Goal: Information Seeking & Learning: Learn about a topic

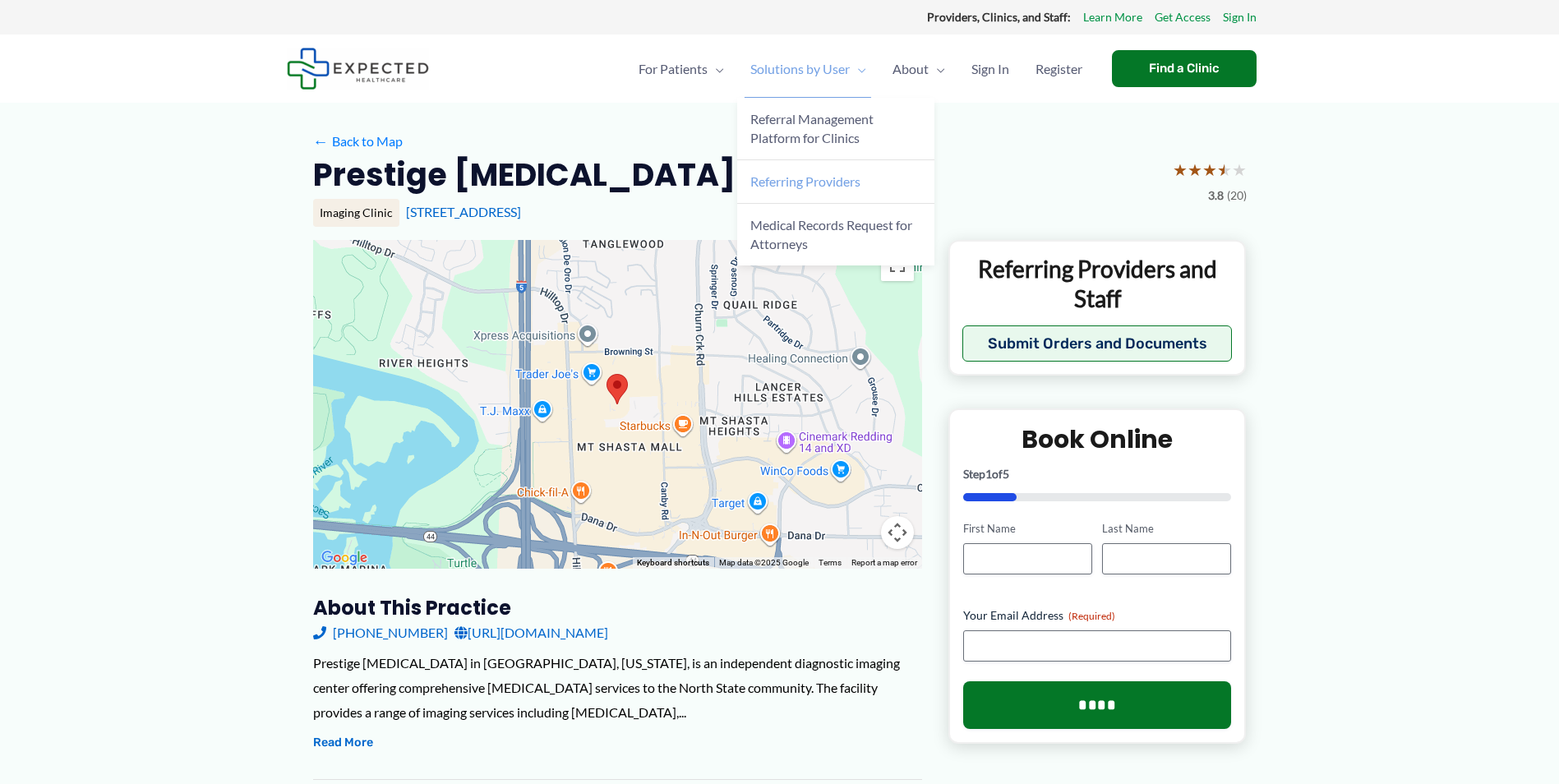
click at [847, 195] on link "Referring Providers" at bounding box center [836, 182] width 197 height 44
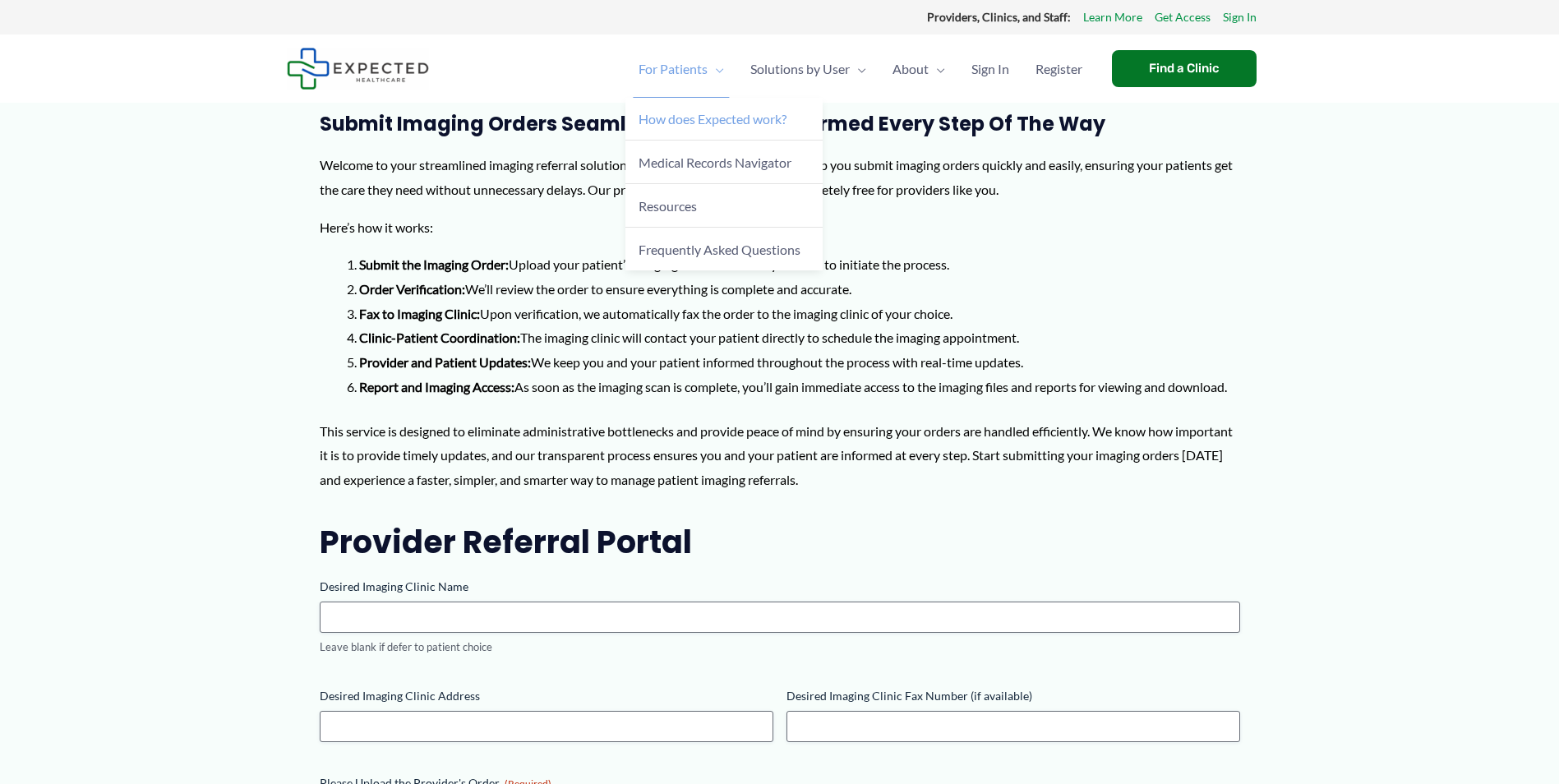
click at [686, 119] on span "How does Expected work?" at bounding box center [712, 118] width 148 height 15
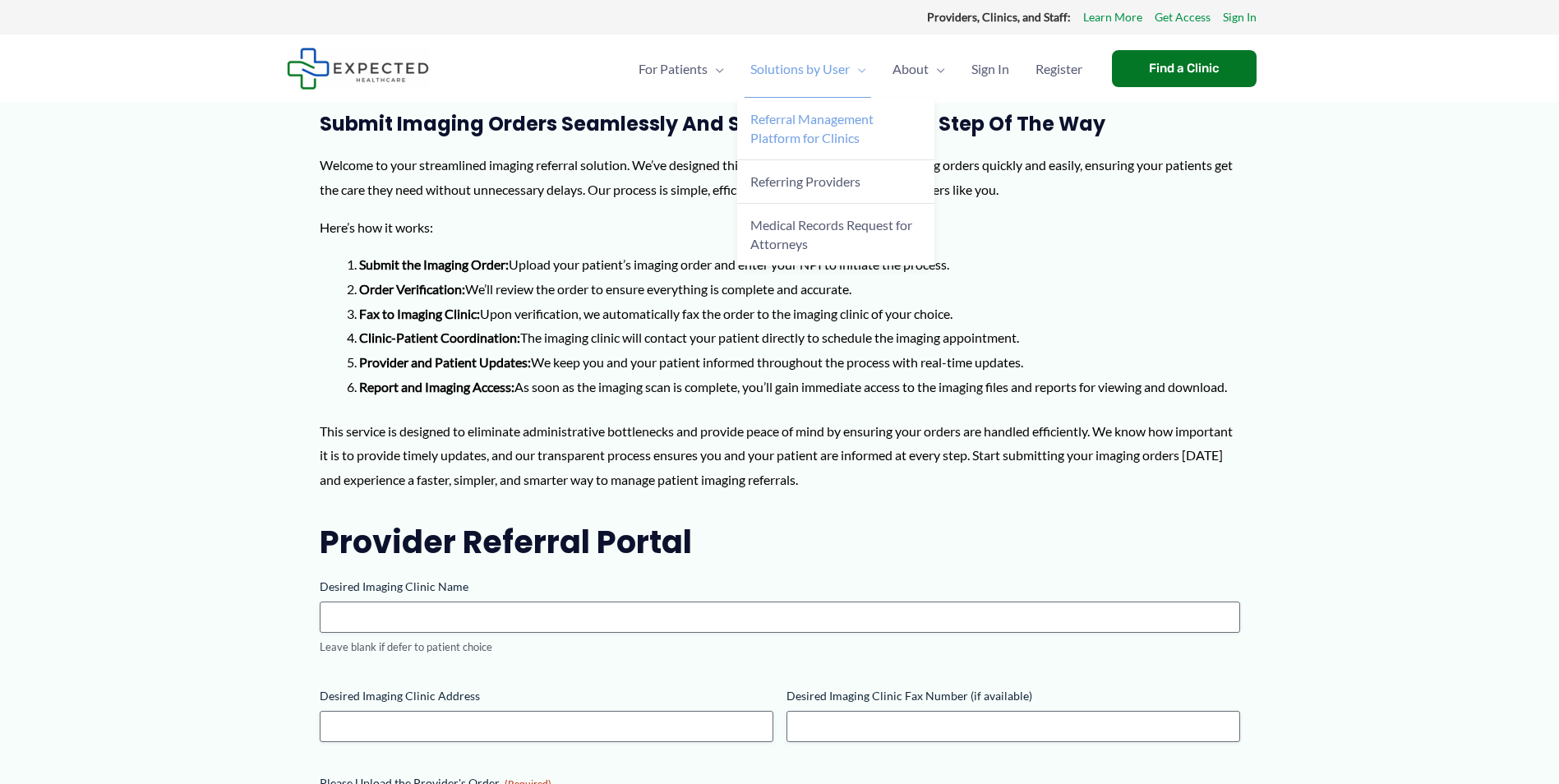
click at [841, 130] on span "Referral Management Platform for Clinics" at bounding box center [812, 128] width 124 height 35
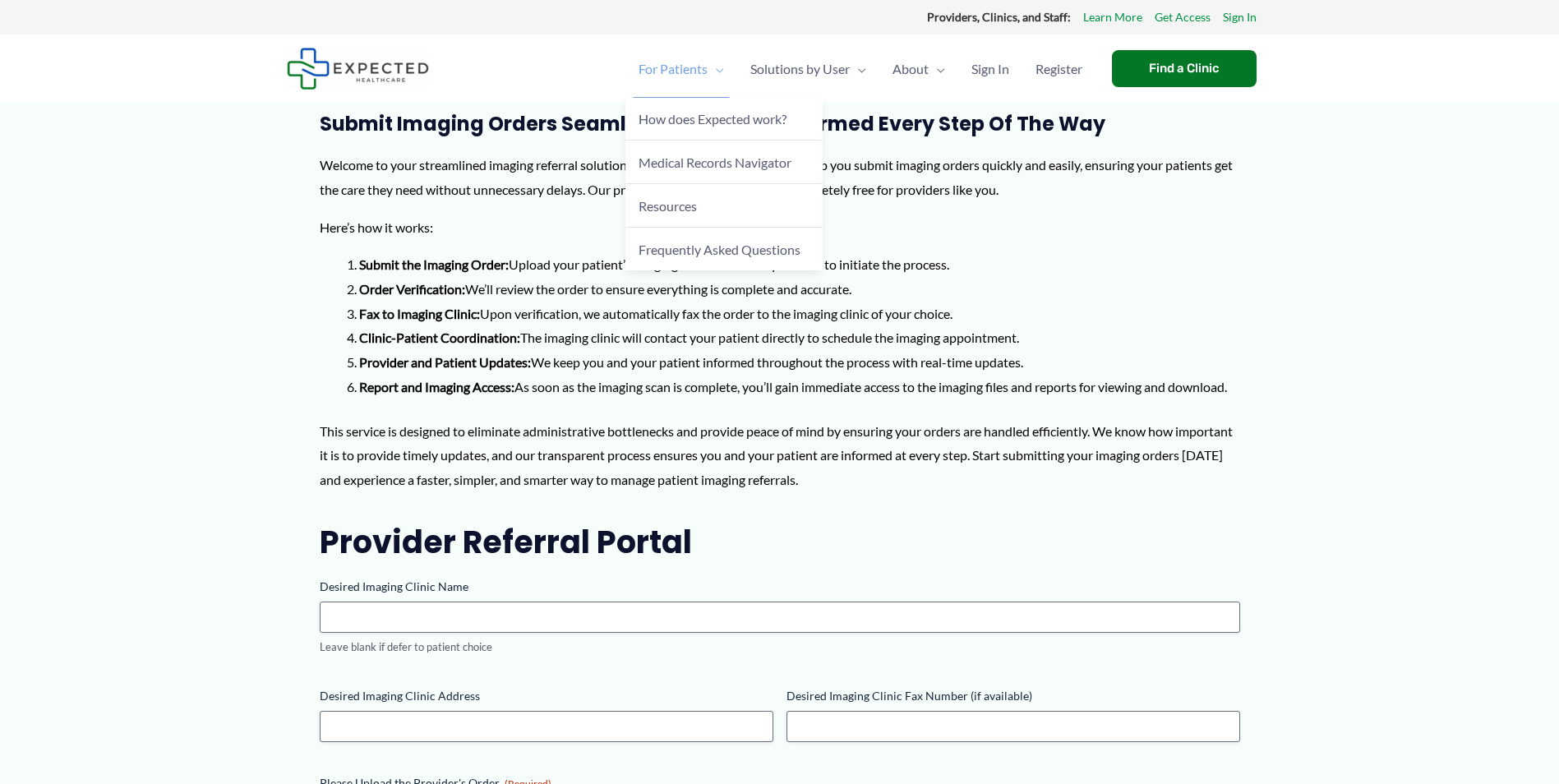
click at [662, 59] on span "For Patients" at bounding box center [673, 68] width 69 height 57
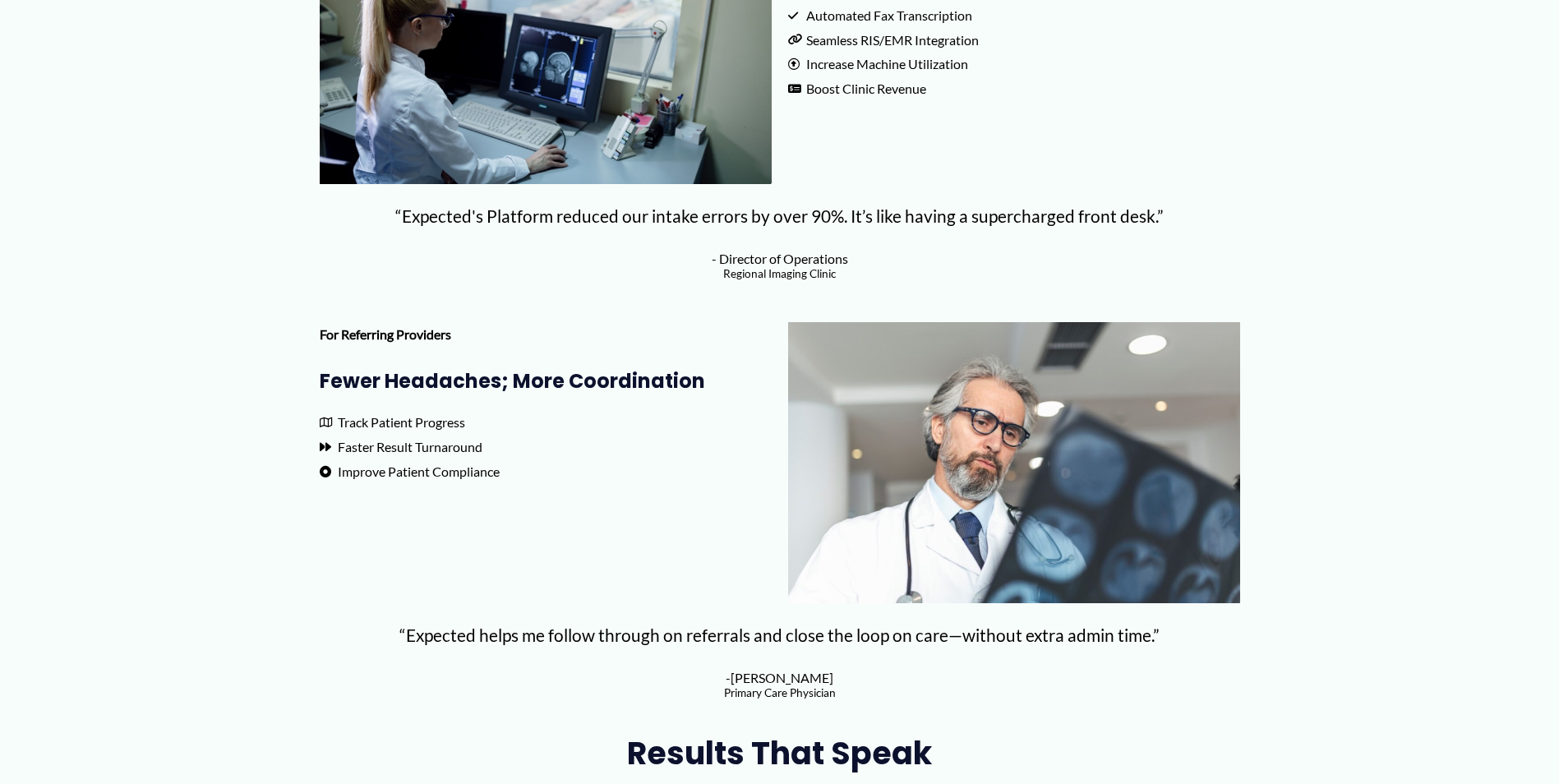
scroll to position [822, 0]
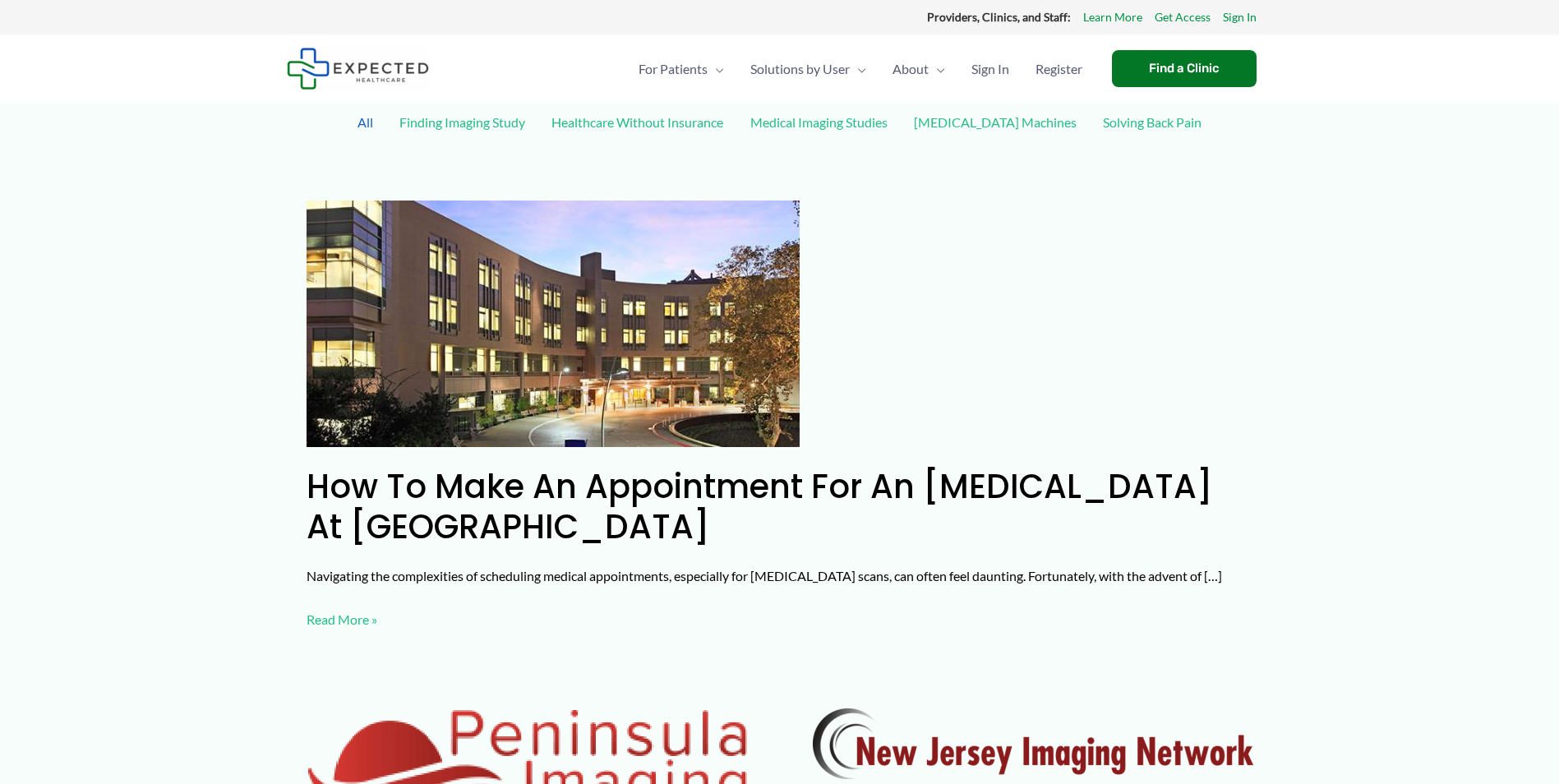
click at [896, 124] on link "Medical Imaging Studies" at bounding box center [819, 123] width 154 height 29
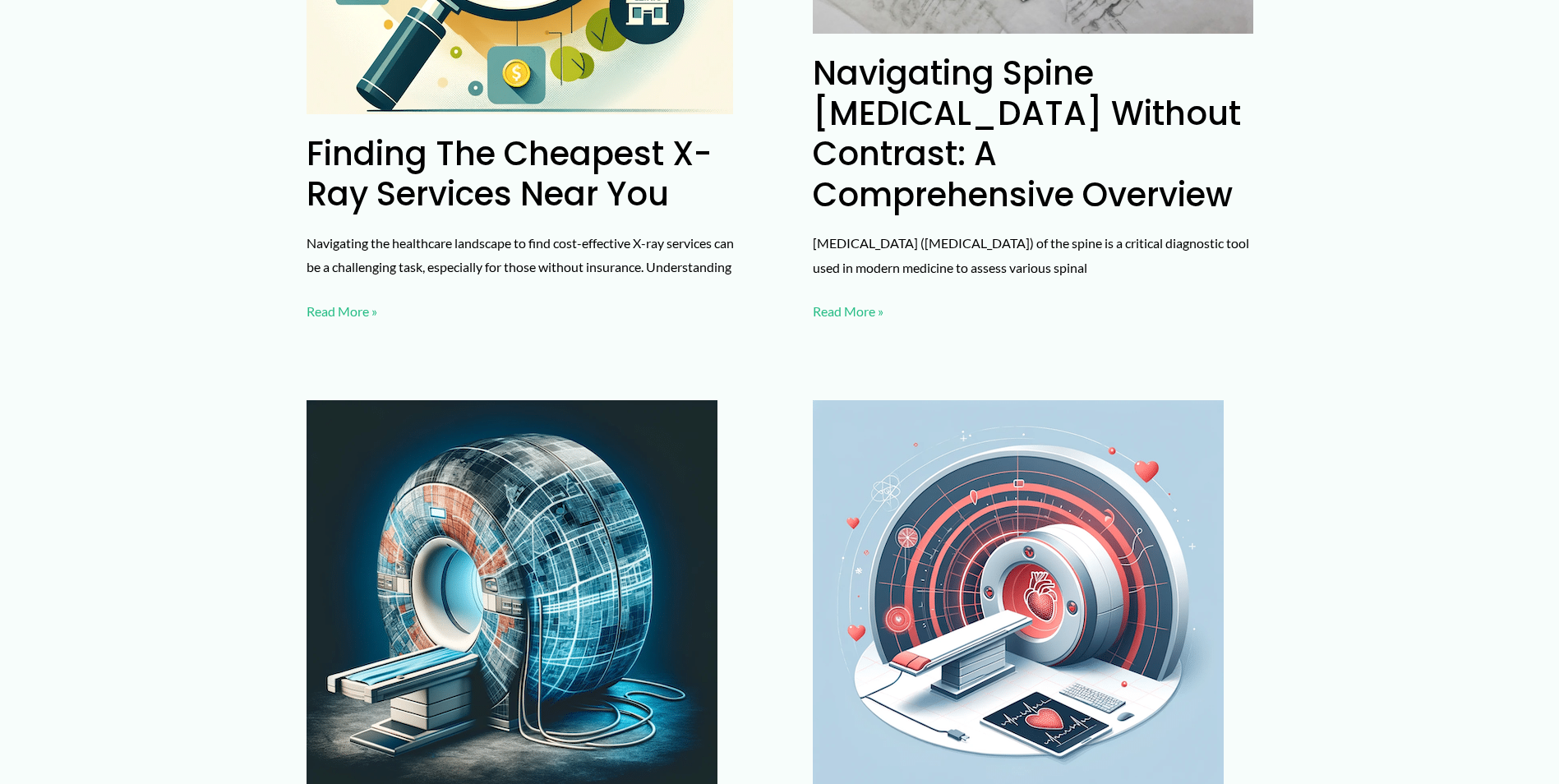
scroll to position [1151, 0]
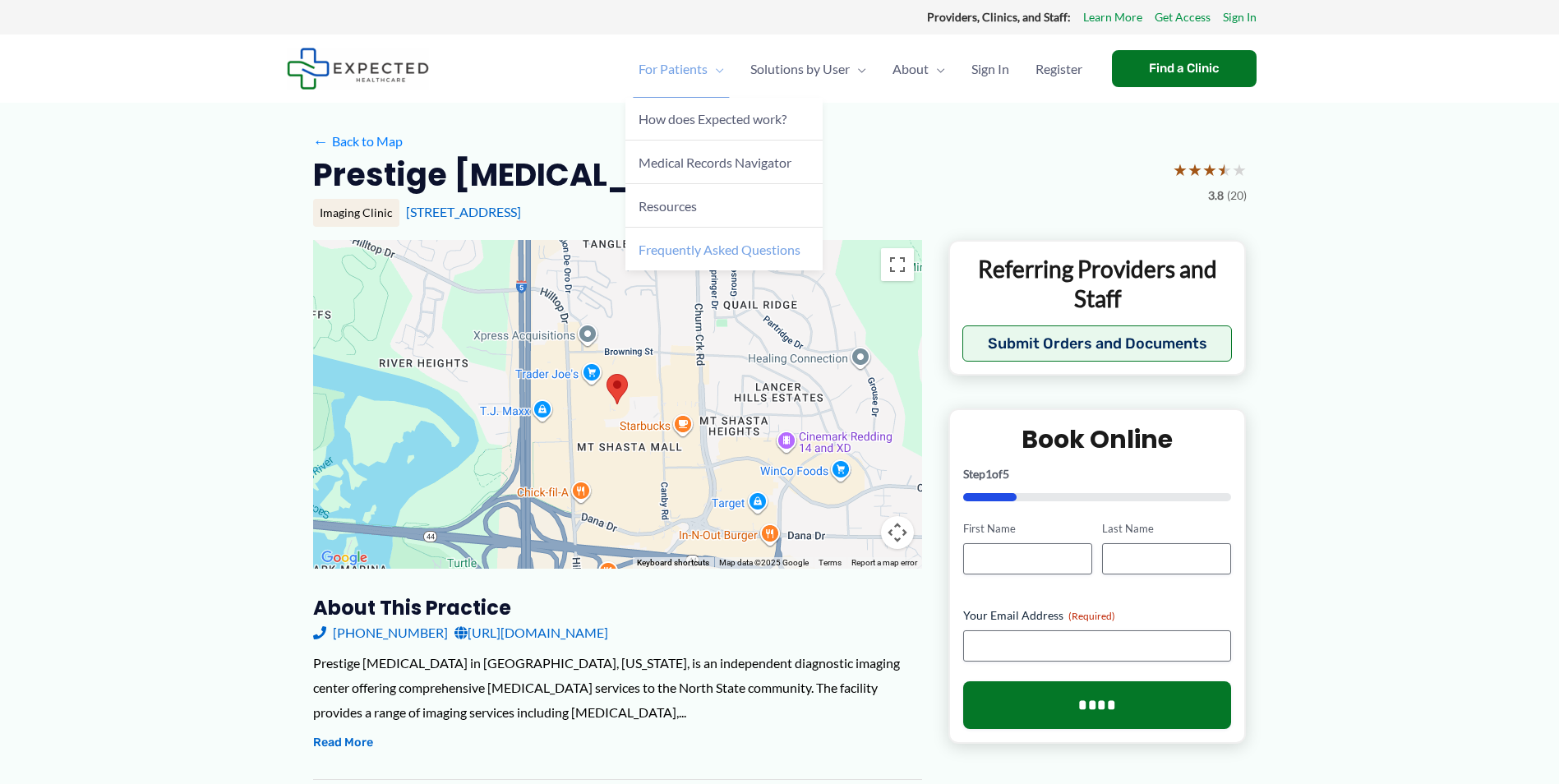
click at [737, 253] on span "Frequently Asked Questions" at bounding box center [720, 249] width 162 height 15
click at [609, 635] on link "https://www.reddingmedicalimaging.com/" at bounding box center [531, 632] width 154 height 25
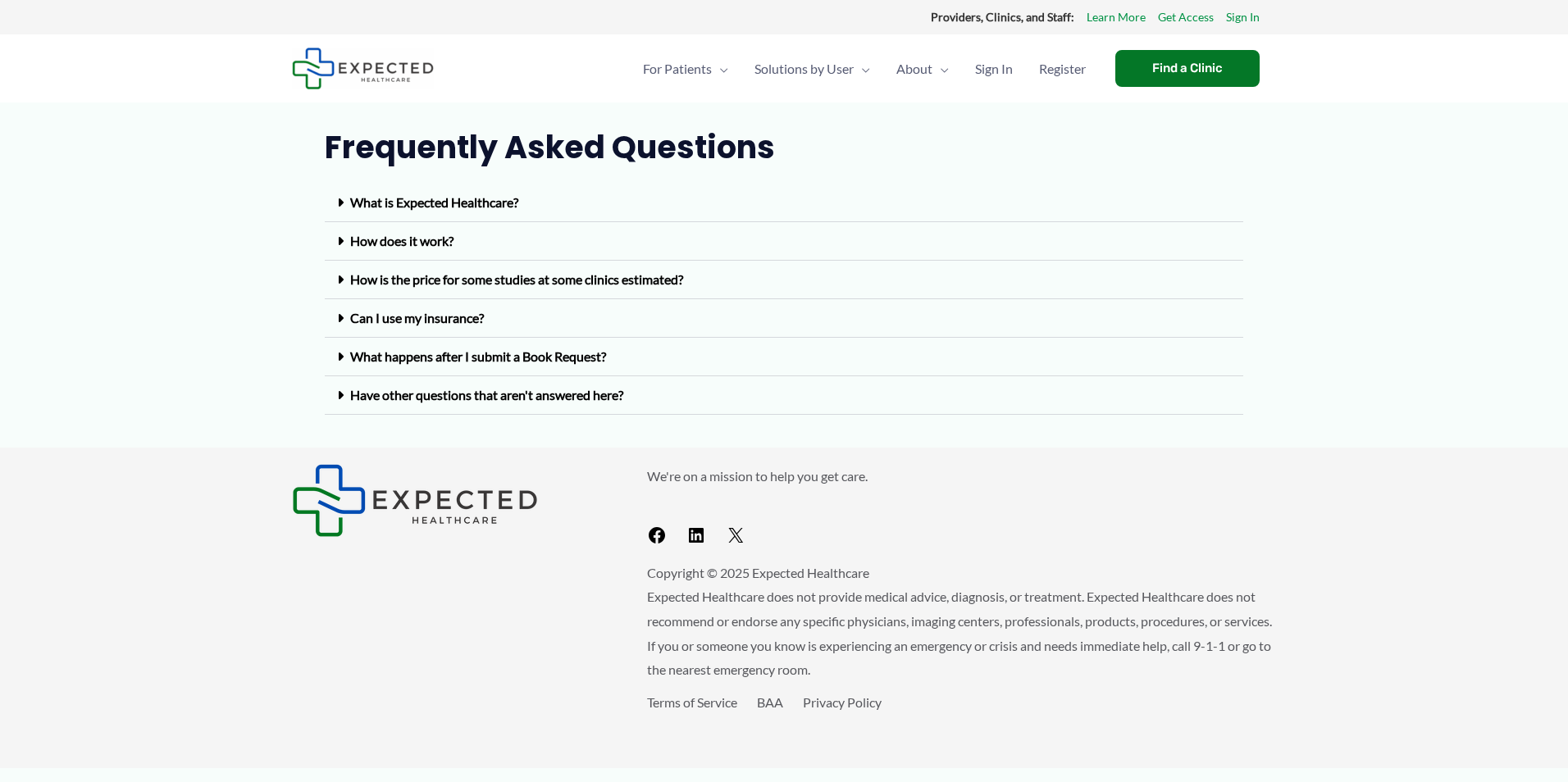
click at [1342, 584] on div "We're on a mission to help you get care. Facebook LinkedIn X Copyright © 2025 E…" at bounding box center [784, 607] width 1519 height 287
click at [336, 204] on div "What is Expected Healthcare?" at bounding box center [783, 203] width 918 height 39
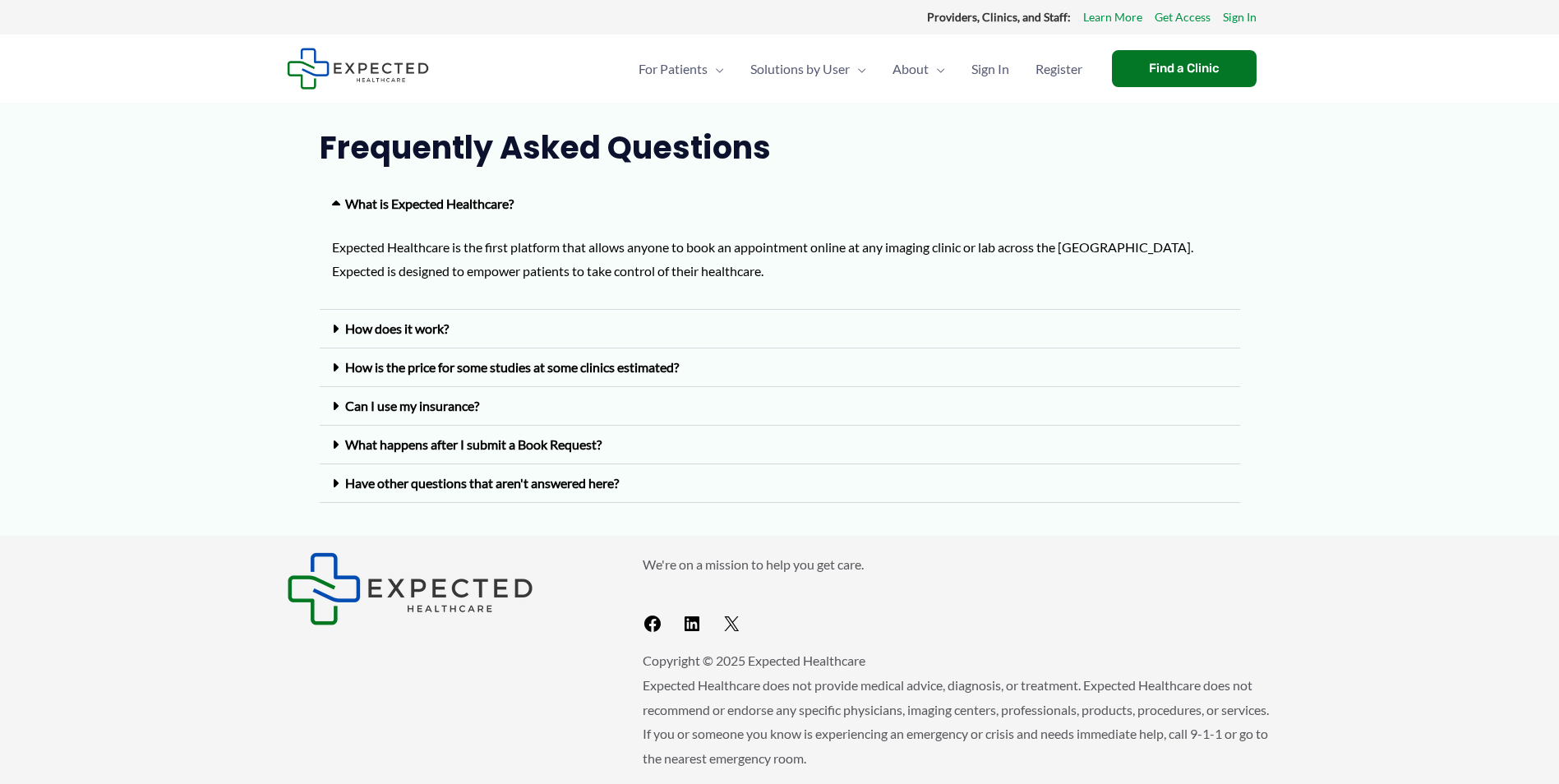
click at [333, 328] on icon at bounding box center [335, 329] width 6 height 13
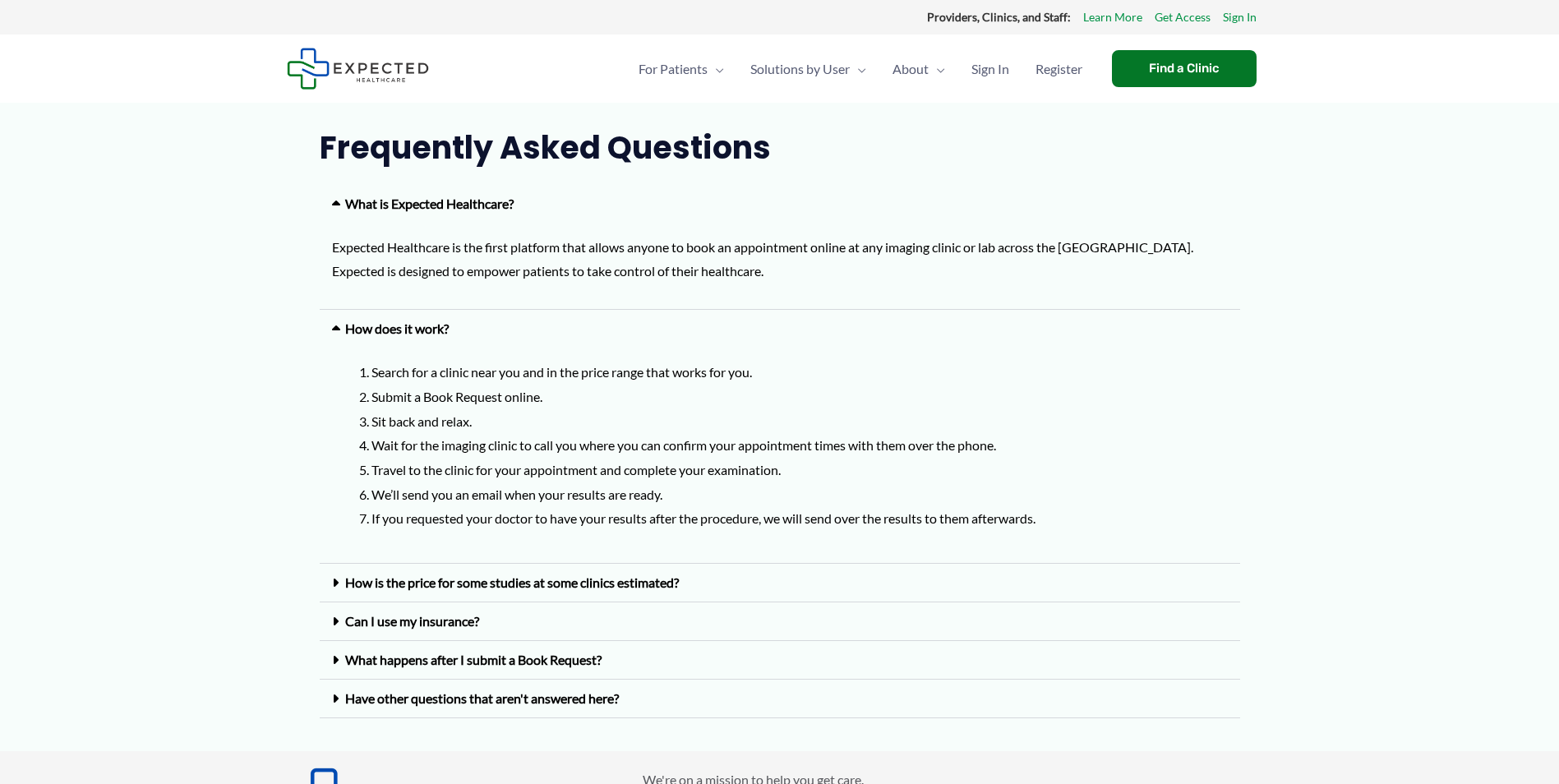
click at [340, 585] on span at bounding box center [339, 582] width 13 height 13
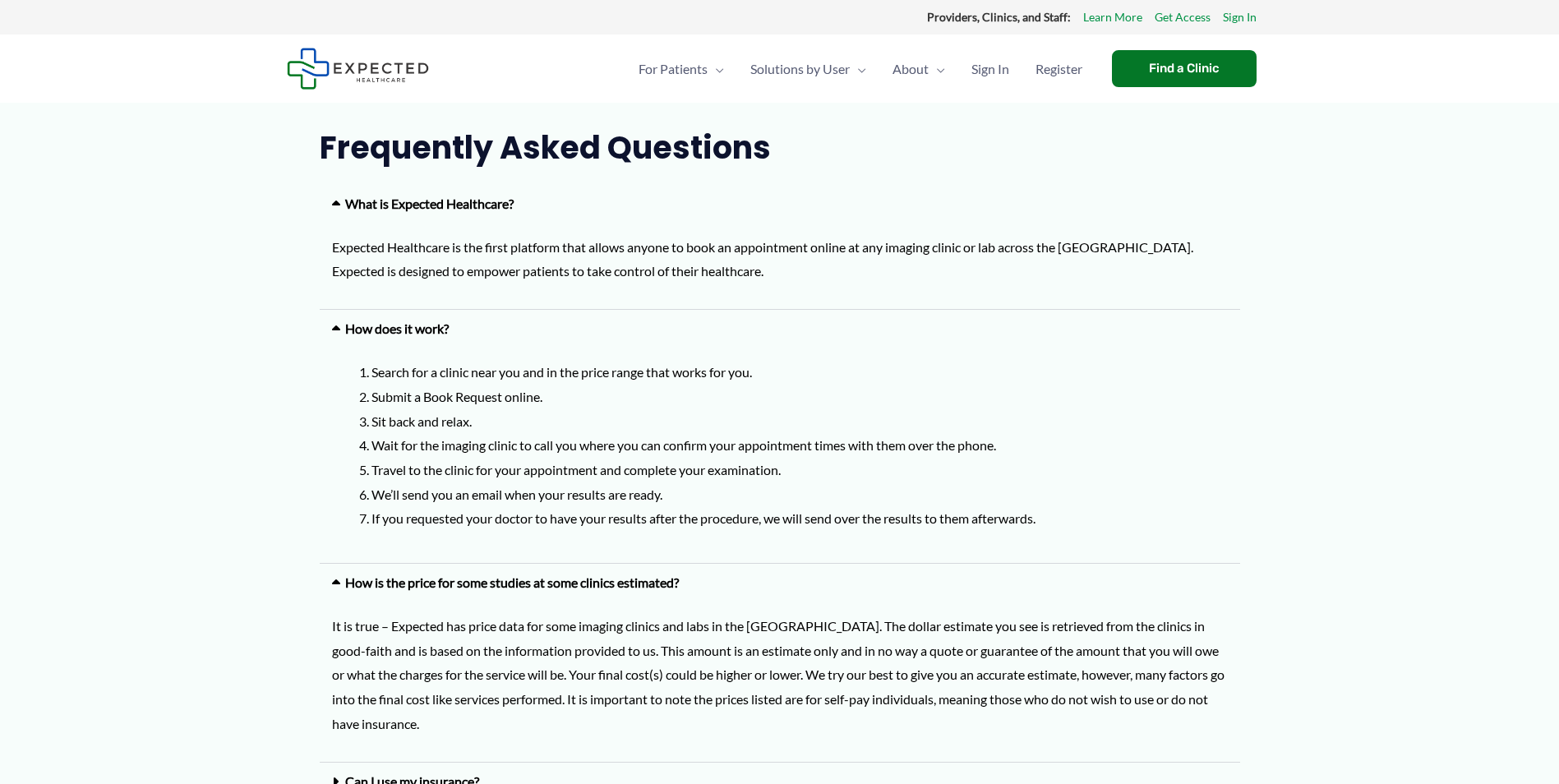
click at [346, 73] on img at bounding box center [358, 68] width 143 height 42
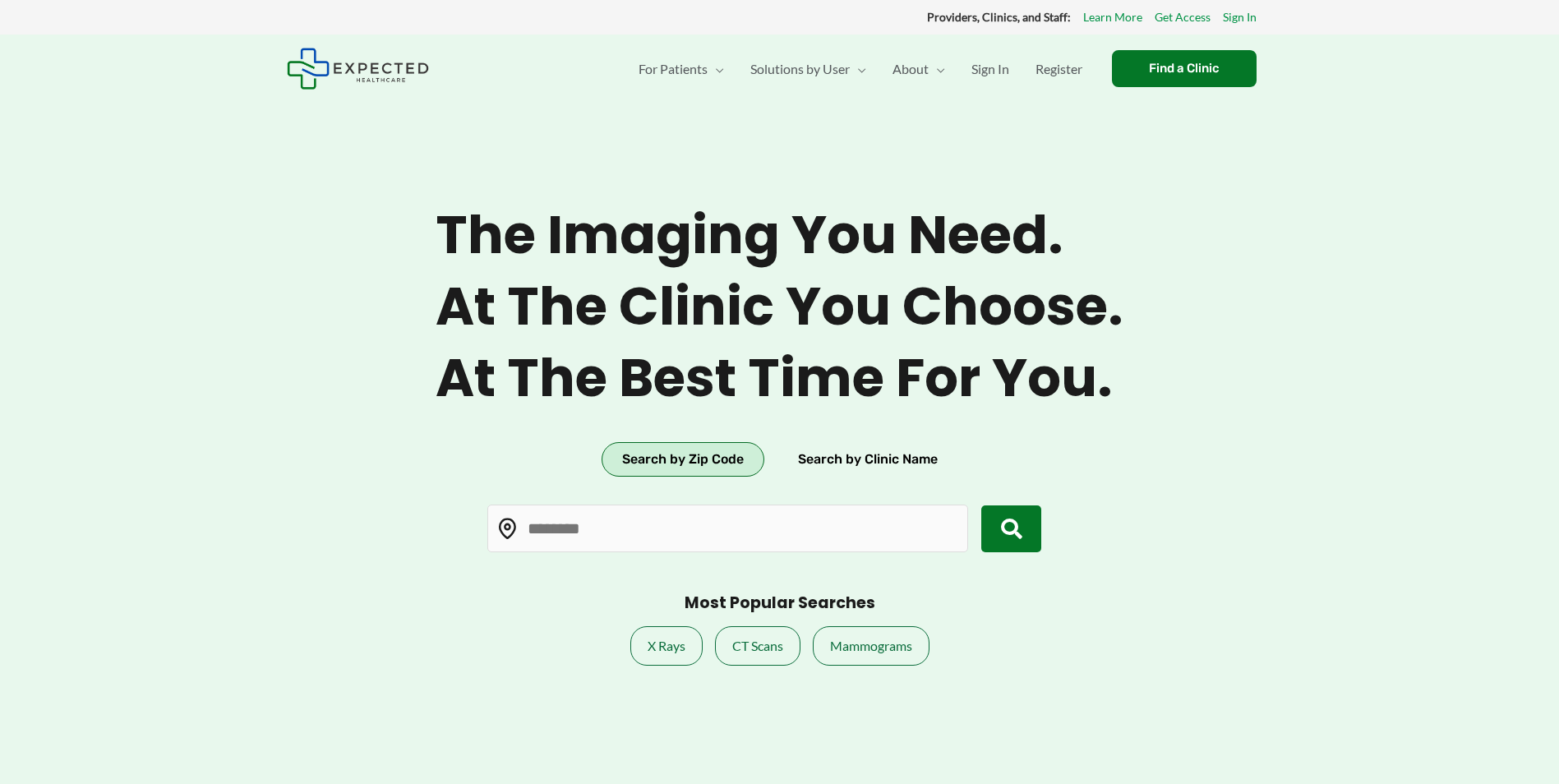
type input "*****"
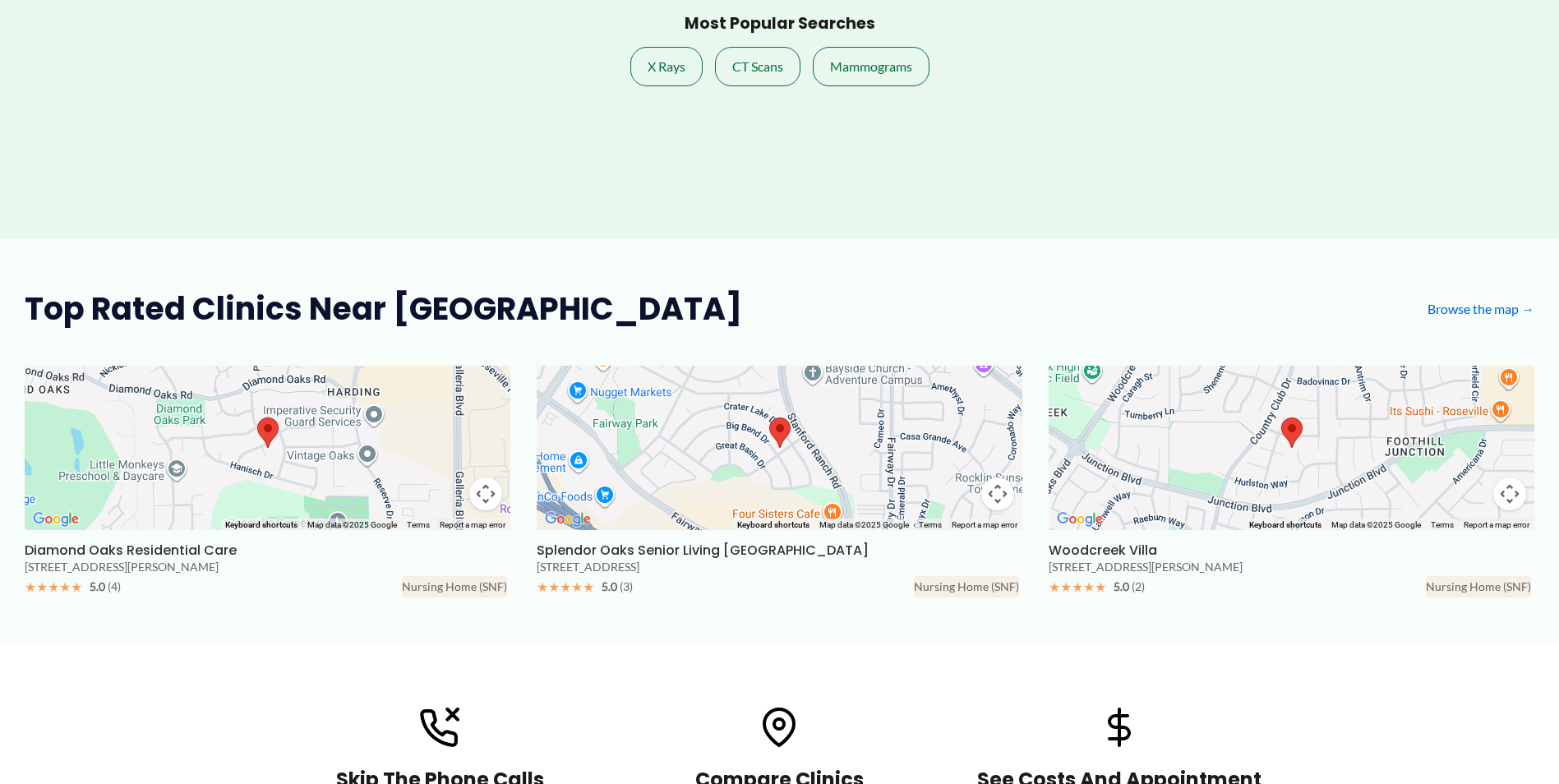
scroll to position [575, 0]
